Goal: Task Accomplishment & Management: Manage account settings

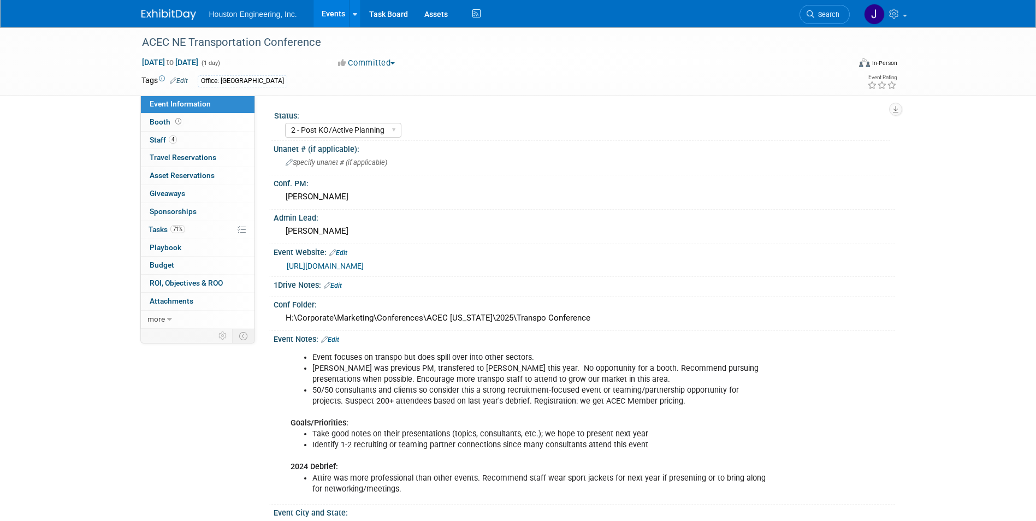
select select "2 - Post KO/Active Planning"
select select "No"
select select "Multi-sector/Any/All"
click at [540, 191] on div "[PERSON_NAME]" at bounding box center [584, 196] width 605 height 17
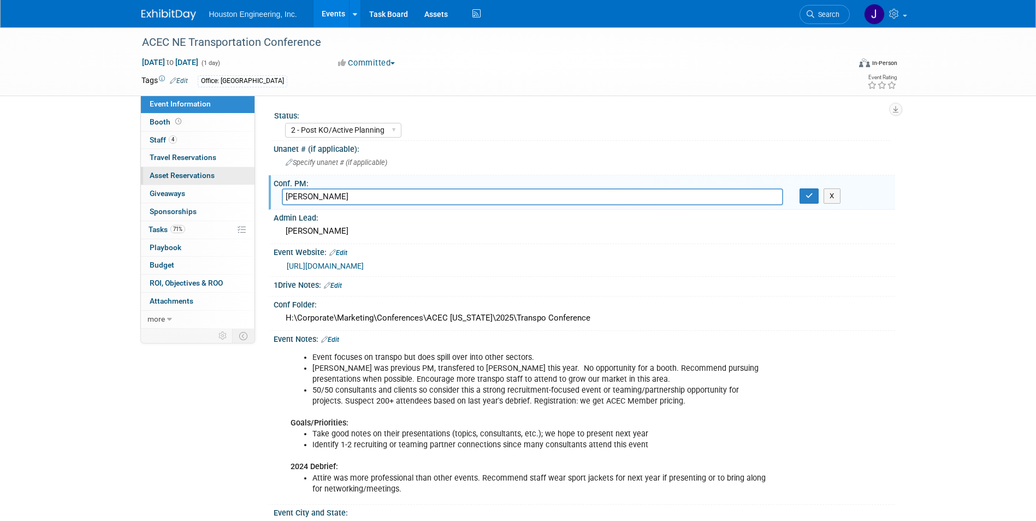
drag, startPoint x: 165, startPoint y: 140, endPoint x: 234, endPoint y: 171, distance: 75.8
click at [165, 140] on span "Staff 4" at bounding box center [163, 139] width 27 height 9
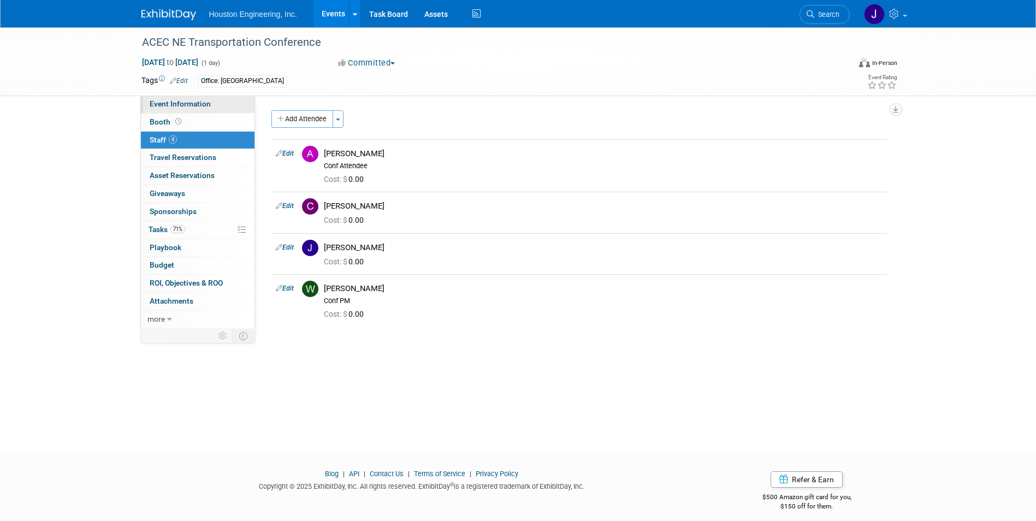
click at [180, 106] on span "Event Information" at bounding box center [180, 103] width 61 height 9
select select "2 - Post KO/Active Planning"
select select "No"
select select "Multi-sector/Any/All"
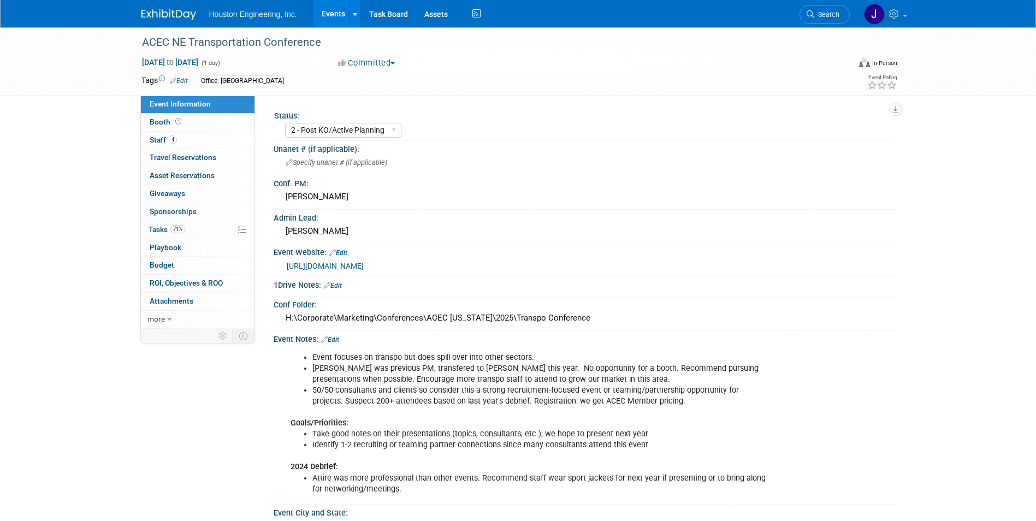
click at [364, 262] on link "[URL][DOMAIN_NAME]" at bounding box center [325, 266] width 77 height 9
